Goal: Communication & Community: Answer question/provide support

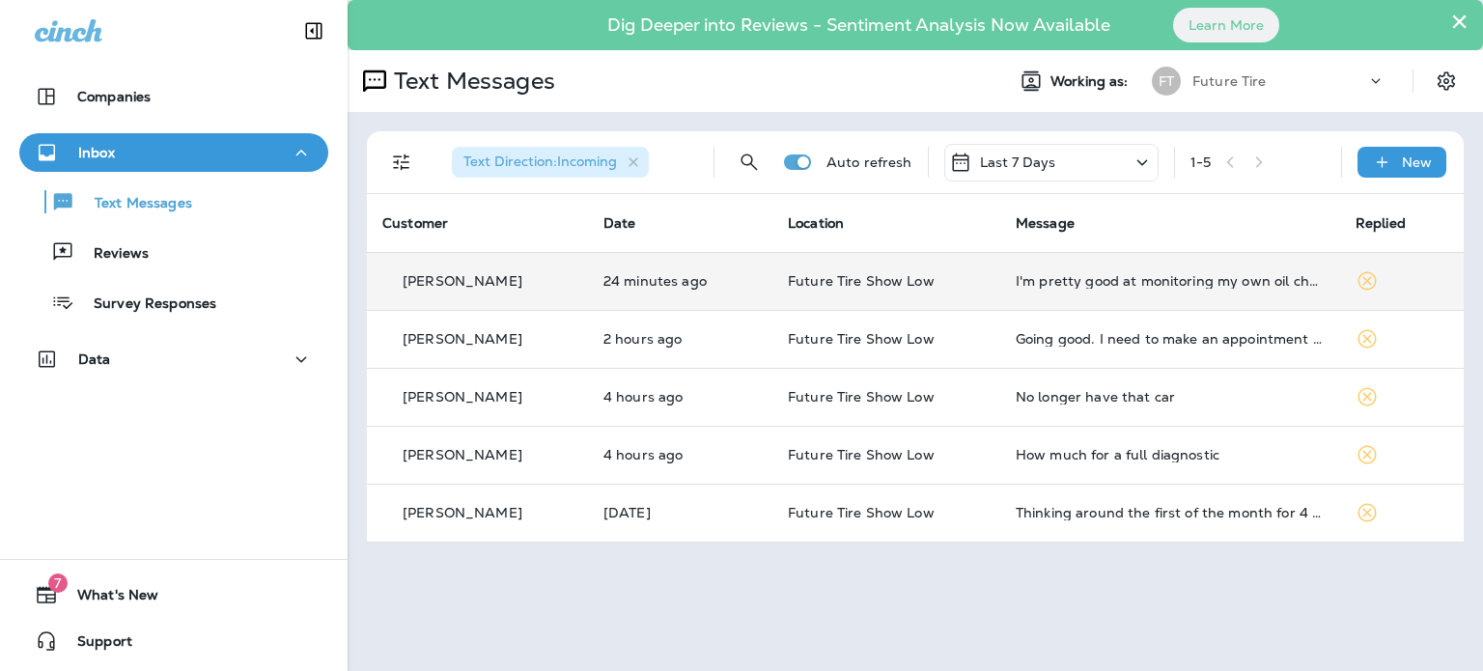
click at [536, 273] on div "[PERSON_NAME]" at bounding box center [477, 281] width 190 height 20
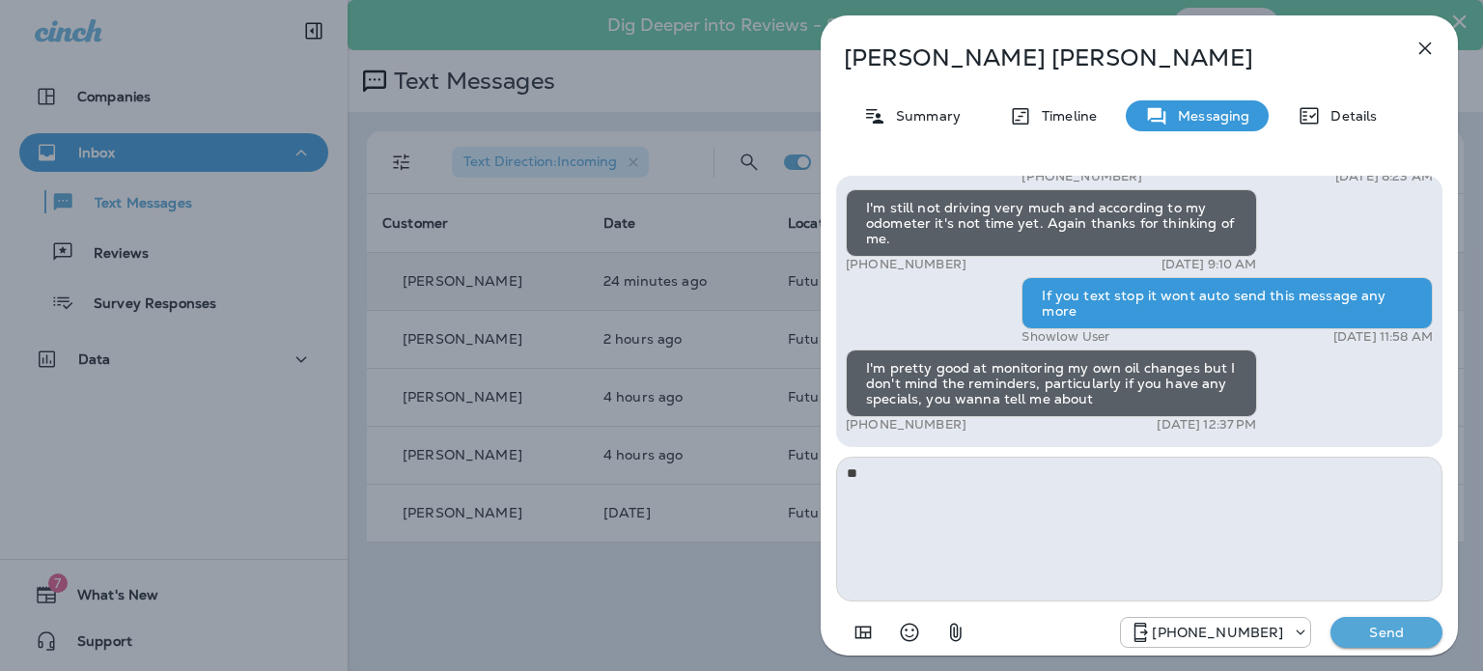
type textarea "*"
click at [909, 629] on icon "Select an emoji" at bounding box center [909, 632] width 23 height 23
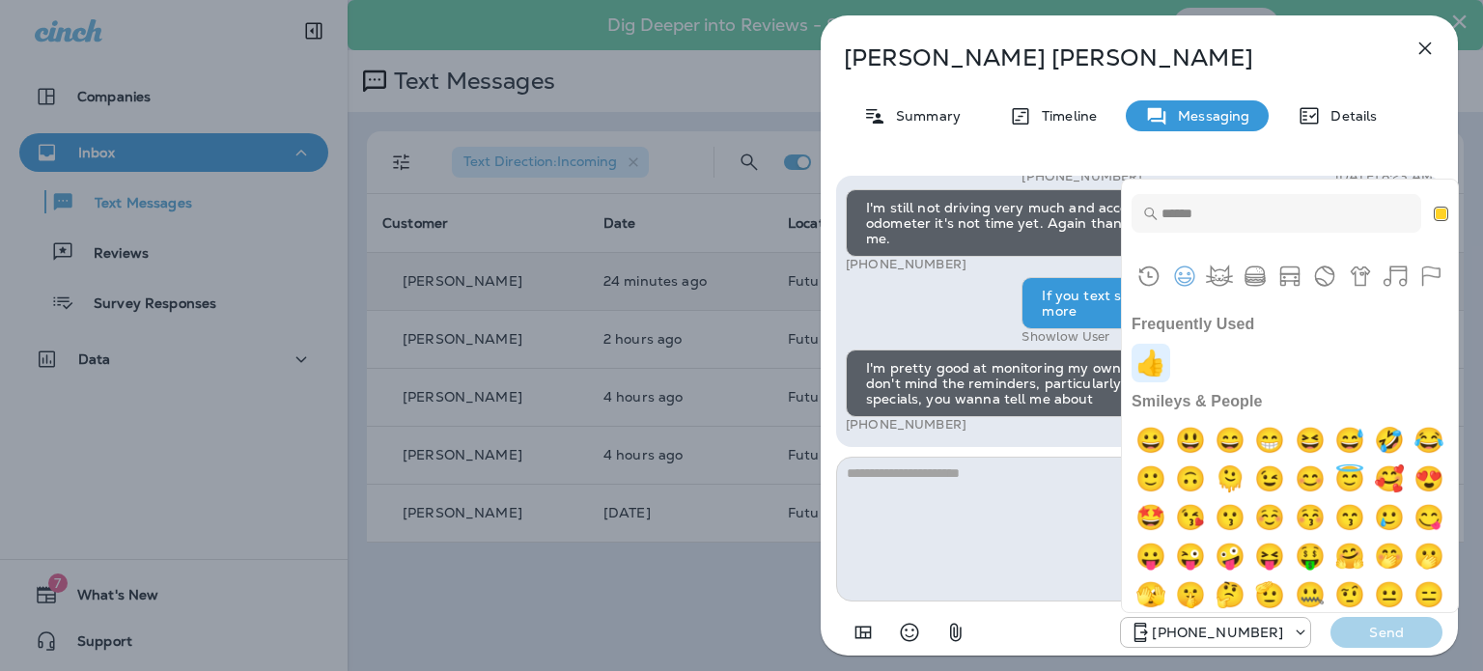
click at [1155, 366] on img "+1" at bounding box center [1151, 363] width 39 height 39
click at [1393, 629] on div "[PHONE_NUMBER] Send" at bounding box center [1281, 632] width 322 height 31
click at [1262, 356] on div "Frequently Used" at bounding box center [1290, 363] width 317 height 39
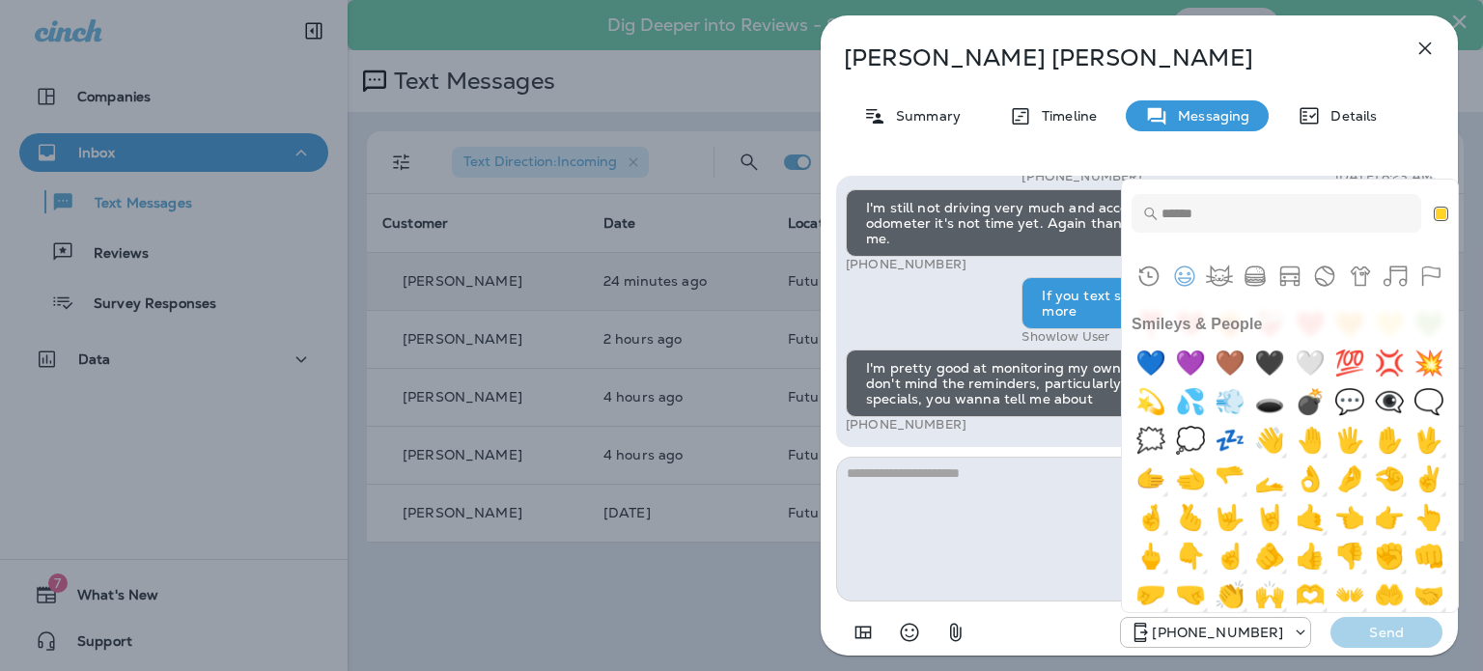
scroll to position [869, 0]
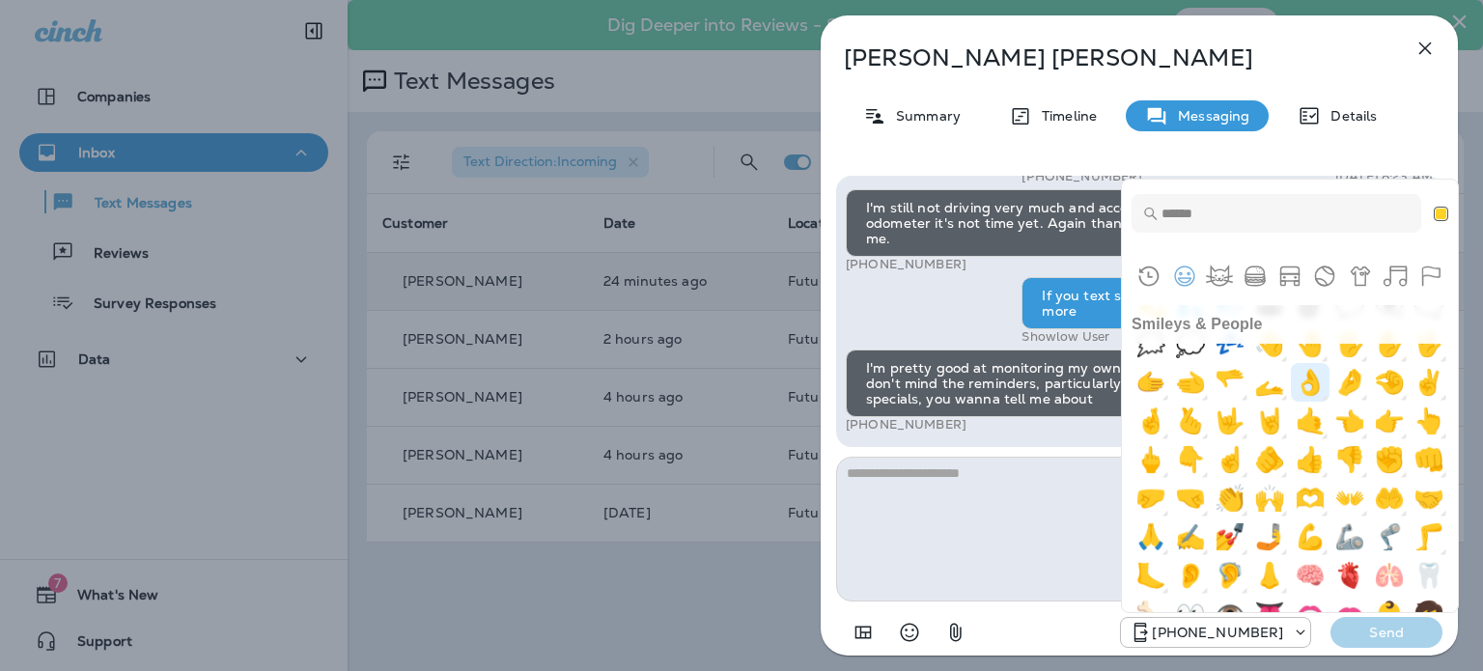
click at [1329, 402] on img "ok hand" at bounding box center [1310, 382] width 39 height 39
type textarea "**"
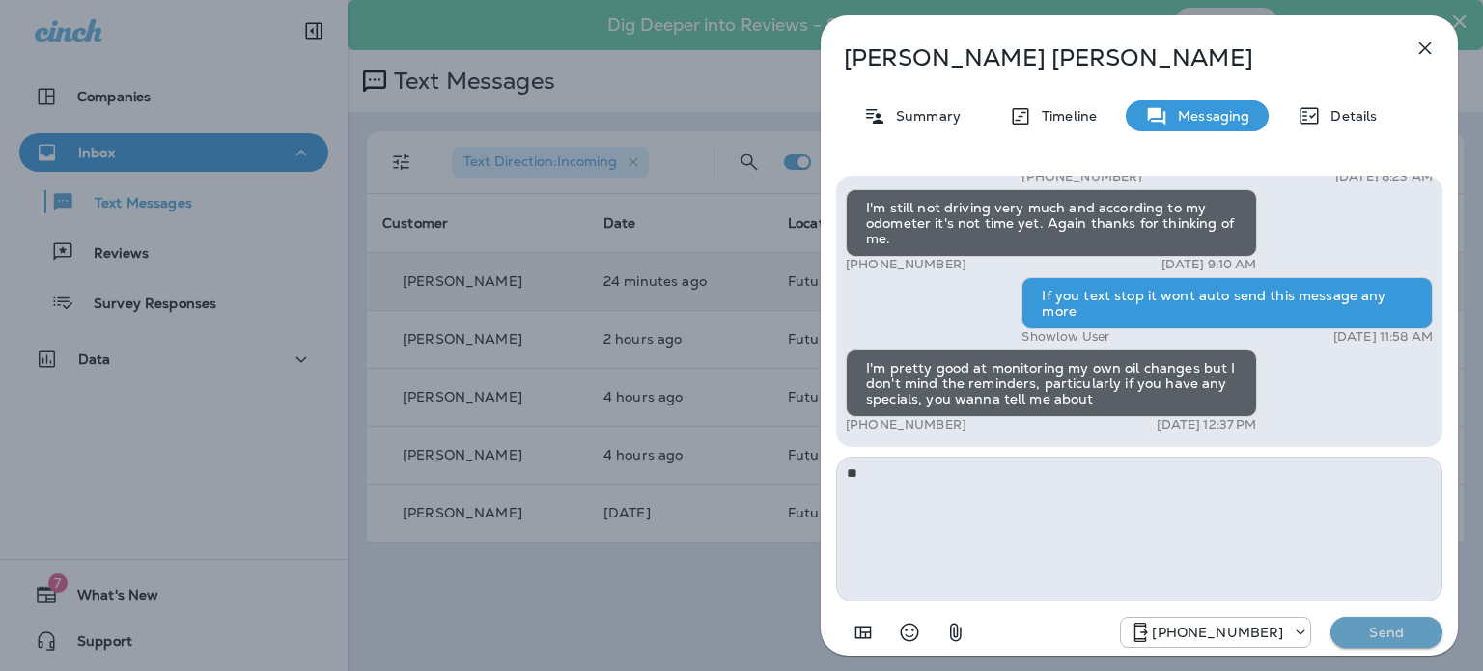
click at [1387, 630] on p "Send" at bounding box center [1386, 632] width 81 height 17
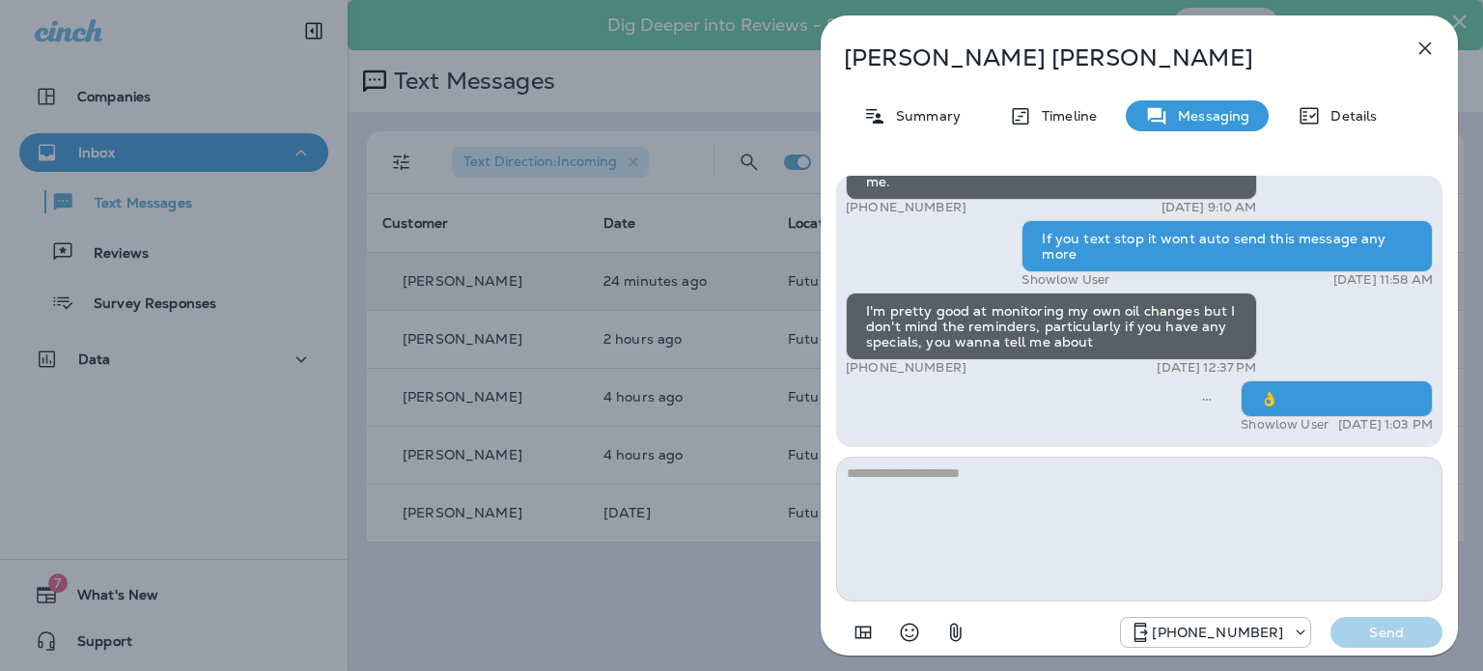
click at [1421, 49] on icon "button" at bounding box center [1424, 48] width 23 height 23
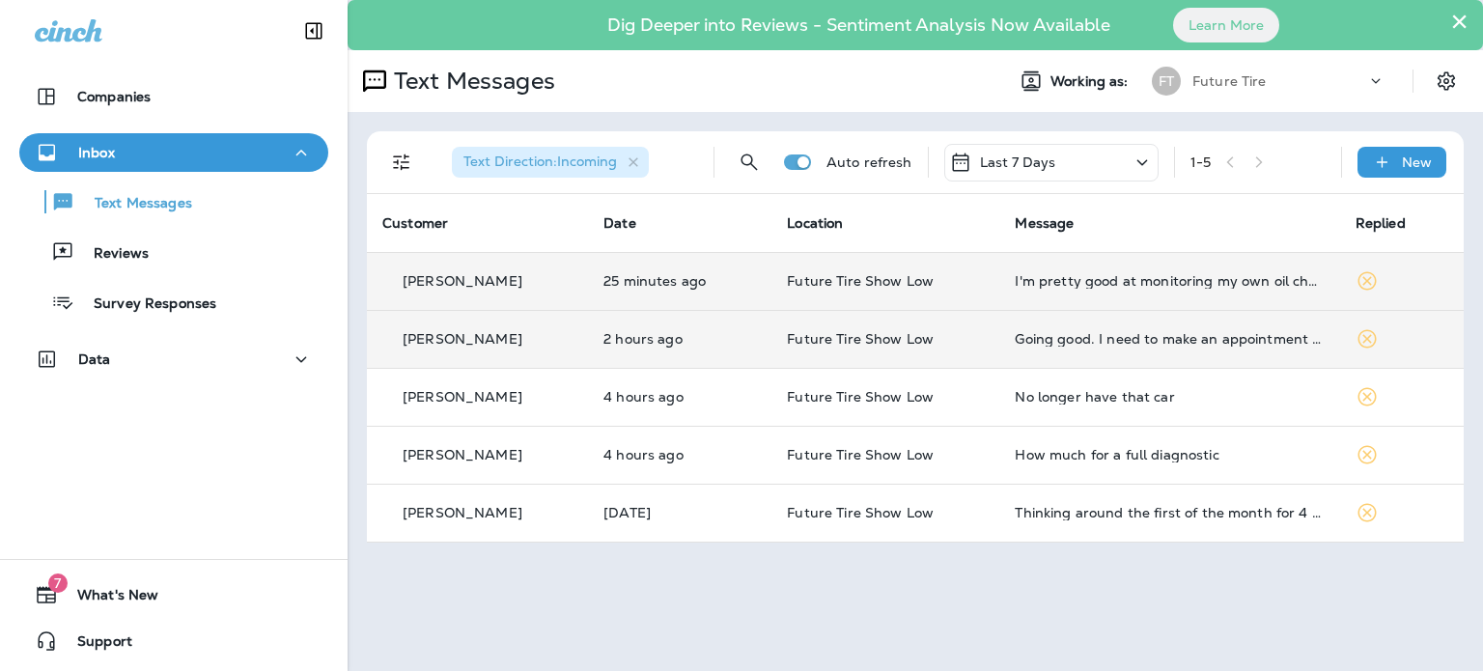
click at [532, 342] on div "[PERSON_NAME]" at bounding box center [477, 339] width 190 height 20
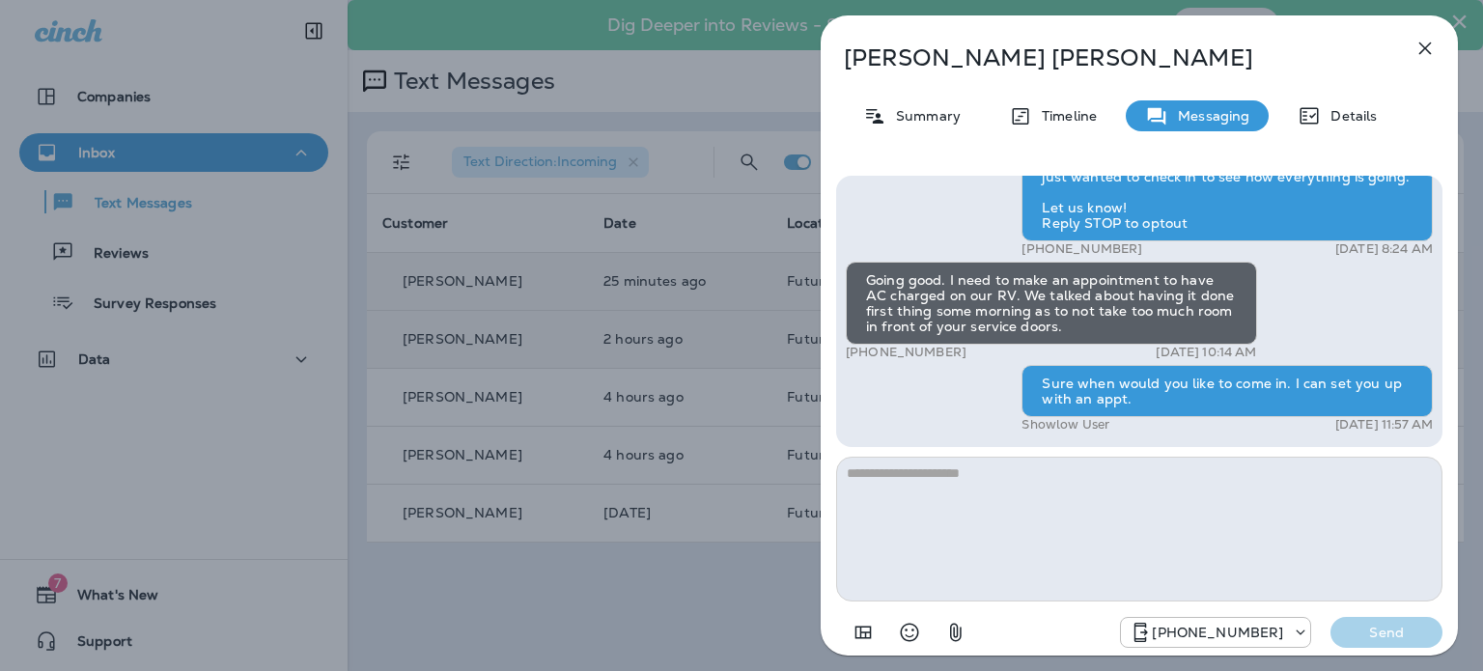
click at [1419, 46] on icon "button" at bounding box center [1424, 48] width 23 height 23
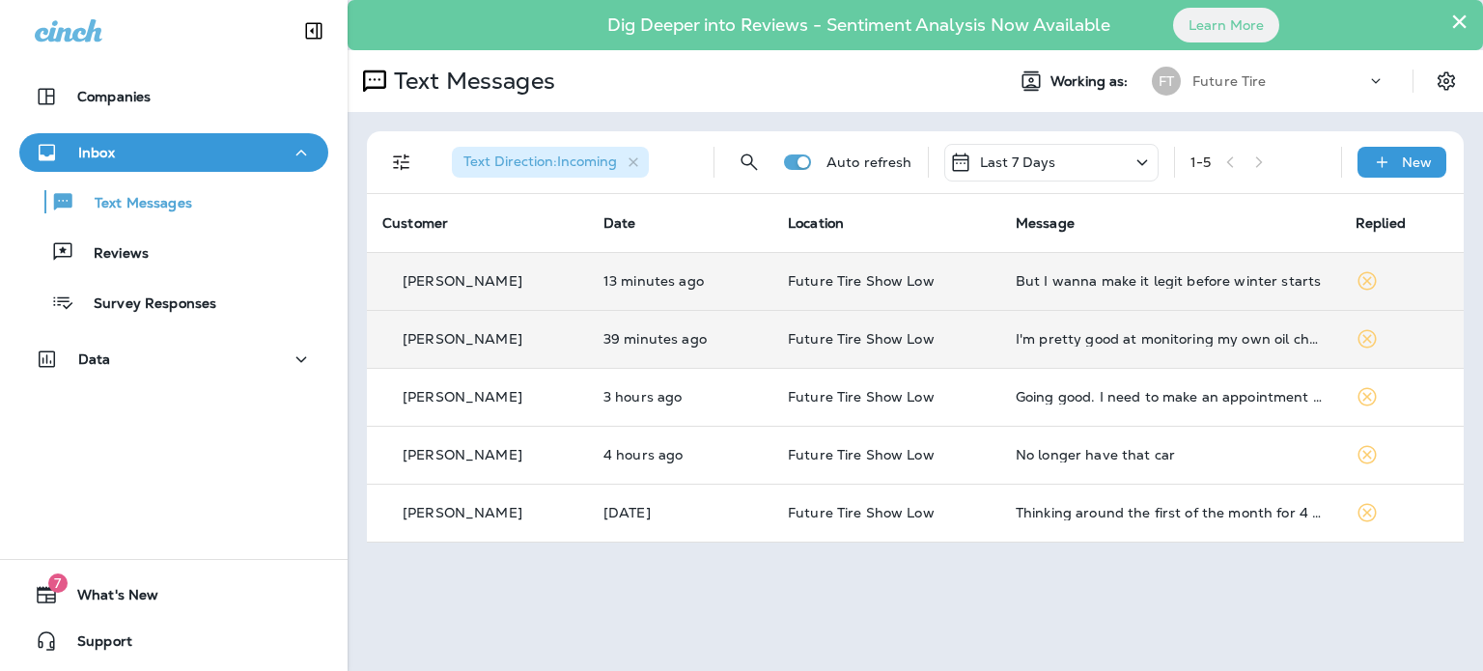
click at [532, 289] on div "[PERSON_NAME]" at bounding box center [477, 281] width 190 height 20
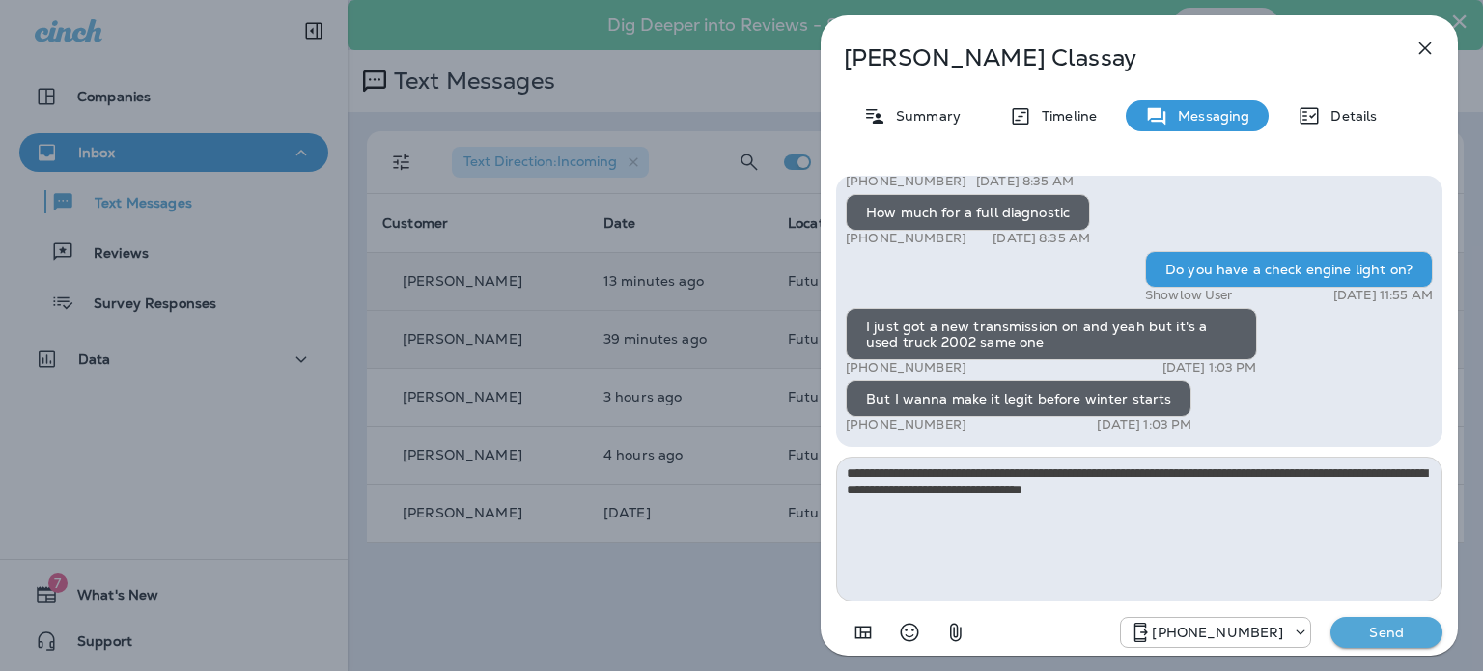
type textarea "**********"
click at [1377, 627] on p "Send" at bounding box center [1386, 632] width 81 height 17
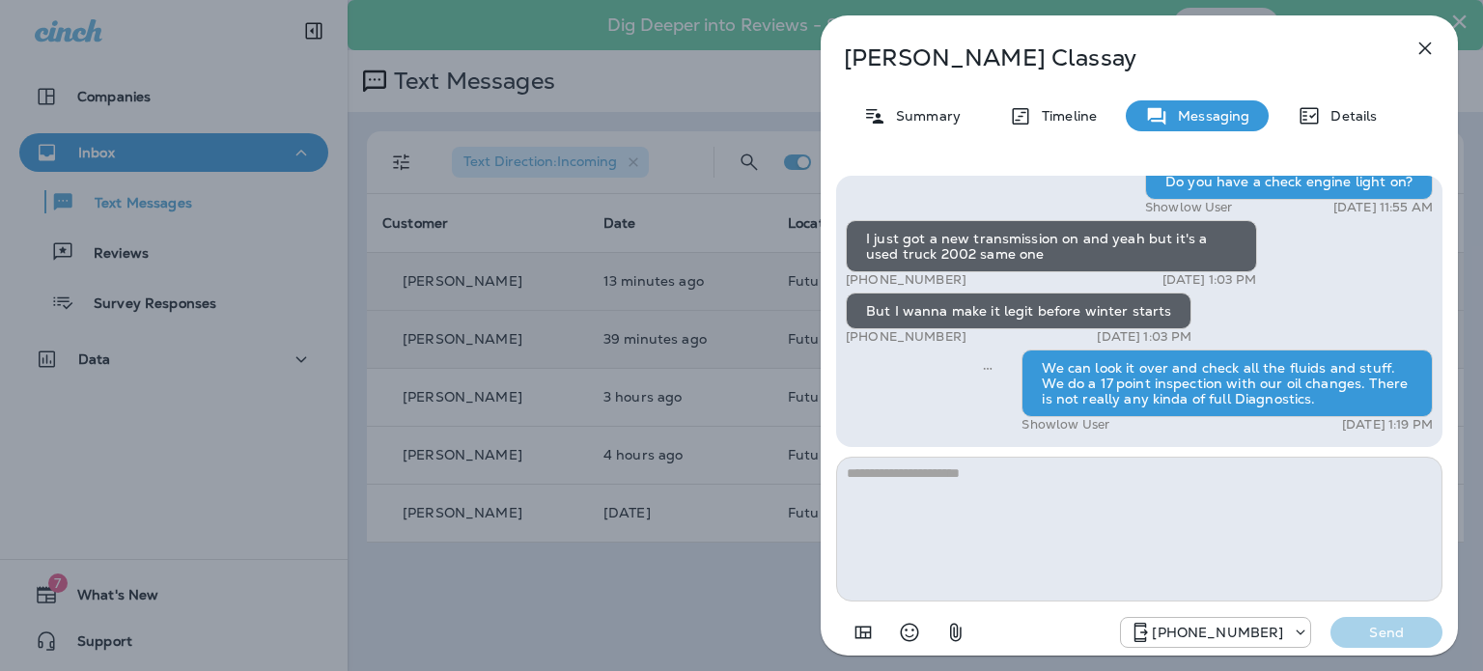
click at [562, 617] on div "[PERSON_NAME] Summary Timeline Messaging Details Hi [PERSON_NAME], it's been si…" at bounding box center [741, 335] width 1483 height 671
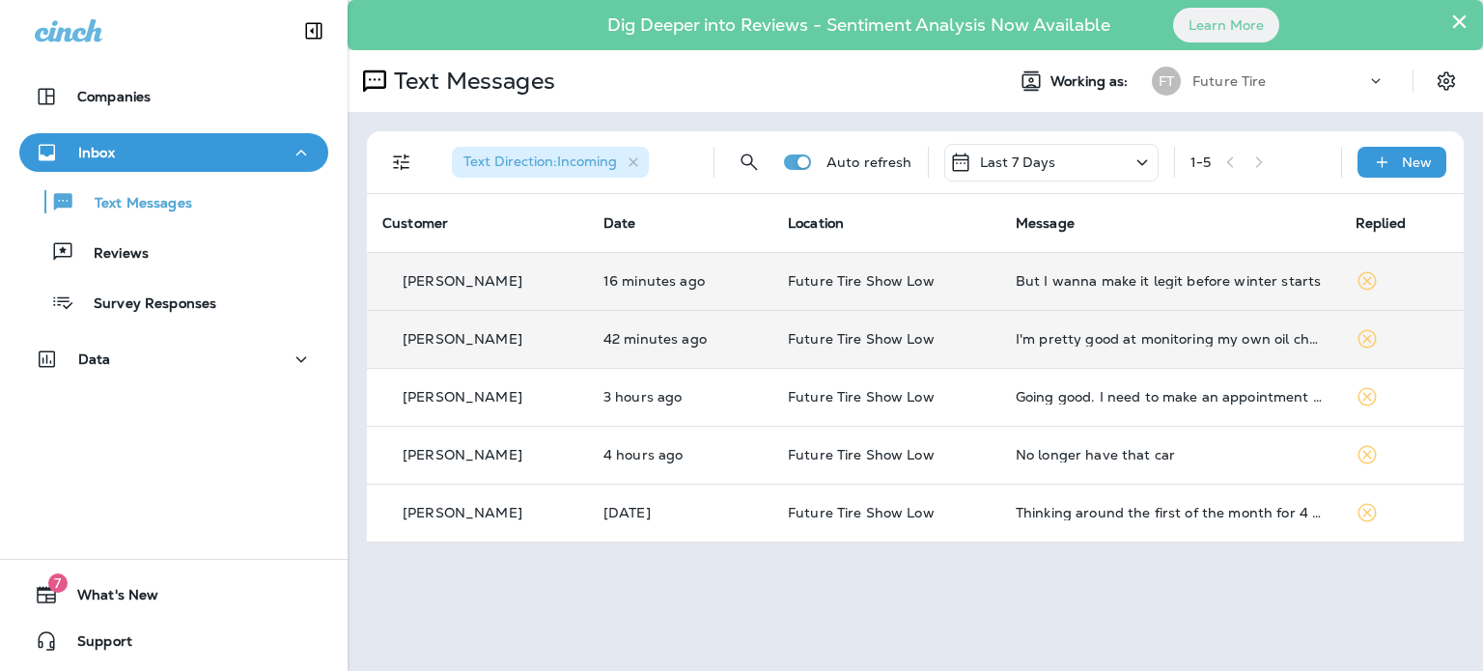
click at [477, 590] on div "× Dig Deeper into Reviews - Sentiment Analysis Now Available Learn More Text Me…" at bounding box center [915, 335] width 1135 height 671
